Goal: Find specific page/section: Find specific page/section

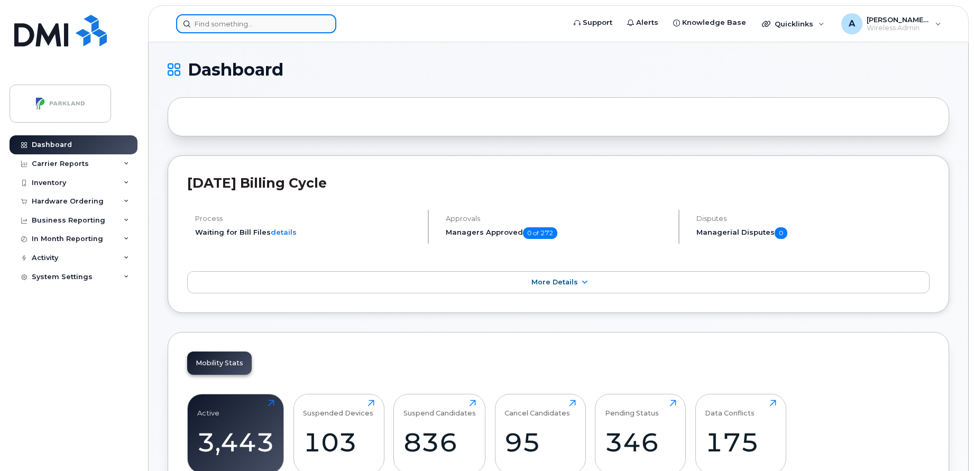
click at [277, 28] on input at bounding box center [256, 23] width 160 height 19
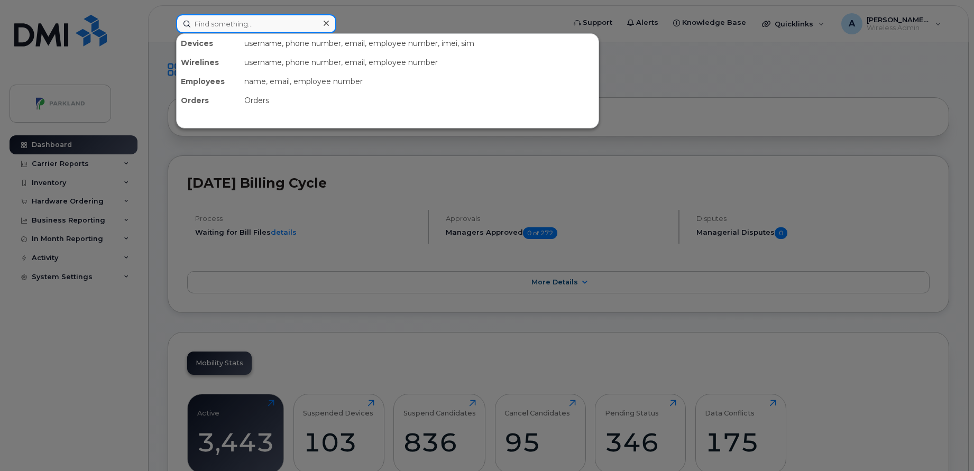
paste input "Lonny Klabon"
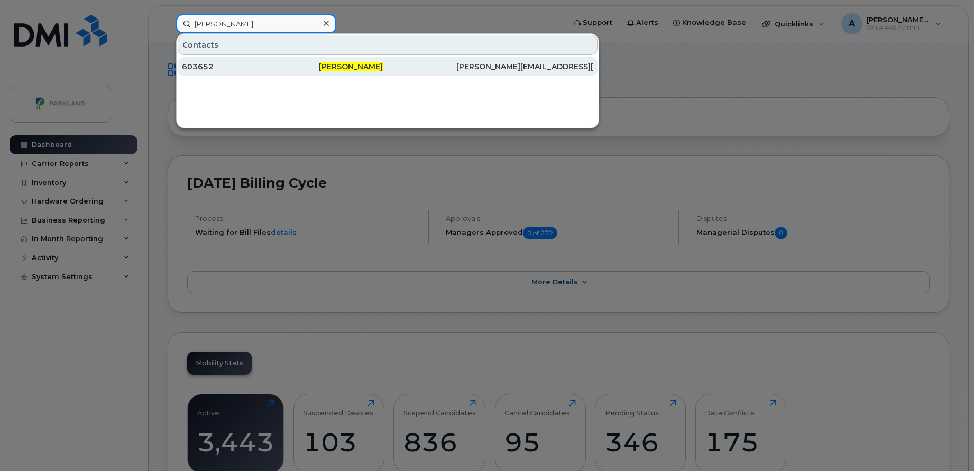
type input "Lonny Klabon"
click at [263, 68] on div "603652" at bounding box center [250, 66] width 137 height 11
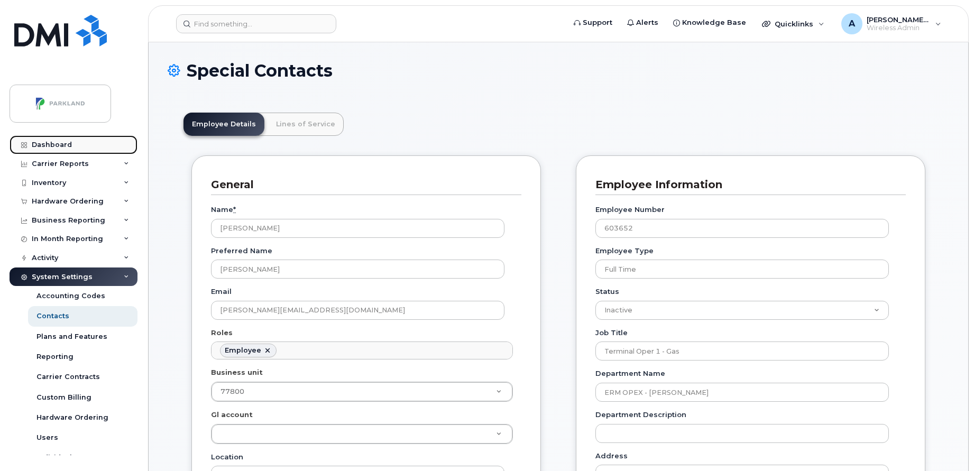
click at [42, 142] on div "Dashboard" at bounding box center [52, 145] width 40 height 8
